Goal: Transaction & Acquisition: Purchase product/service

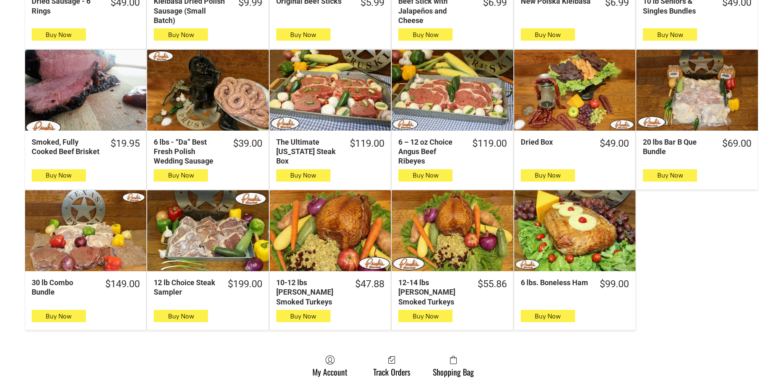
scroll to position [370, 0]
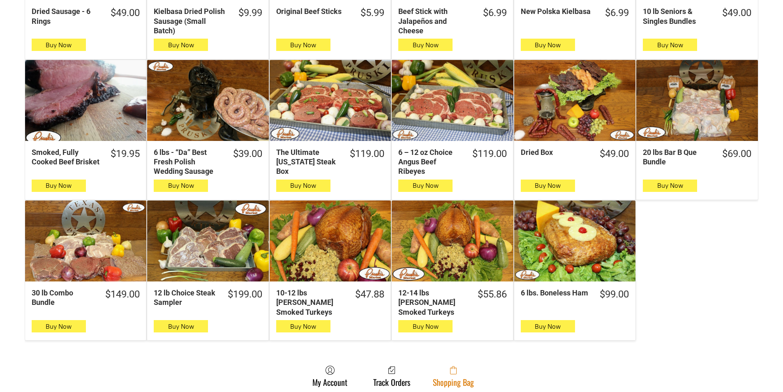
click at [440, 375] on link "Shopping Bag" at bounding box center [453, 376] width 49 height 22
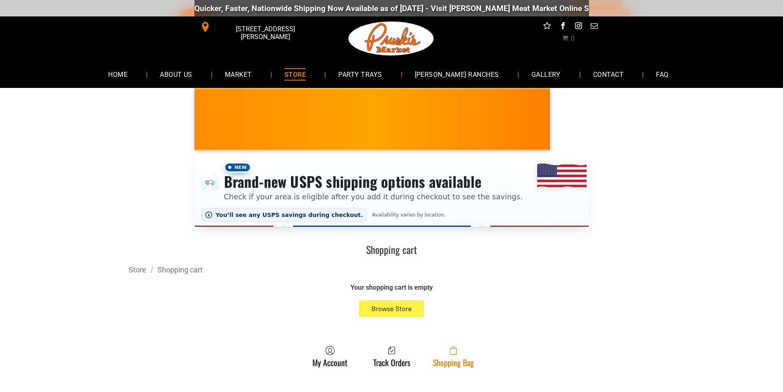
click at [474, 353] on link "Shopping Bag" at bounding box center [453, 357] width 49 height 22
click at [451, 361] on link "Shopping Bag" at bounding box center [453, 357] width 49 height 22
click at [464, 353] on span at bounding box center [453, 351] width 41 height 10
